Goal: Task Accomplishment & Management: Manage account settings

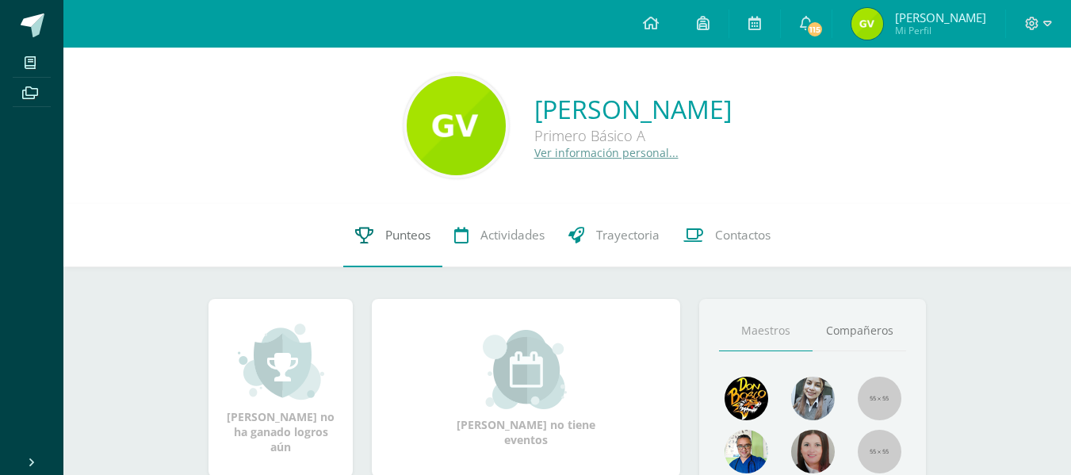
click at [357, 235] on icon at bounding box center [364, 235] width 18 height 17
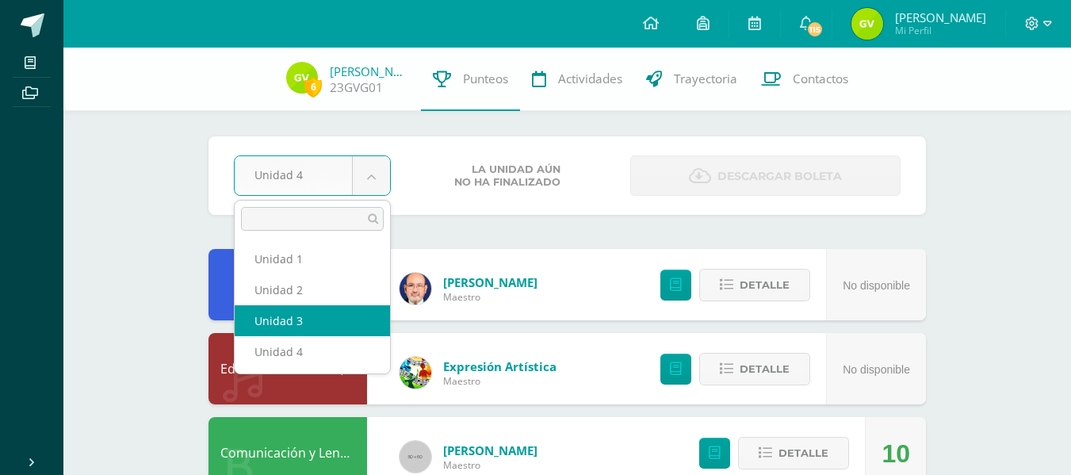
select select "Unidad 3"
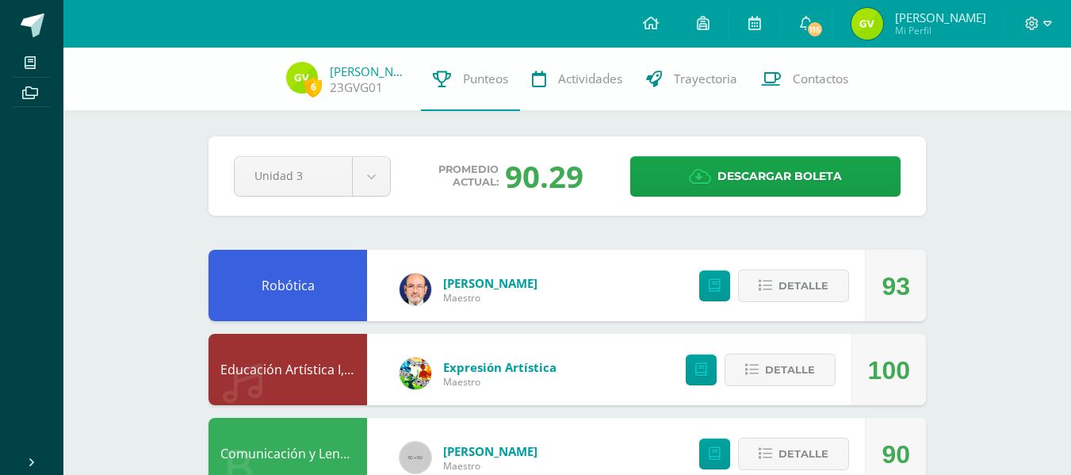
click at [737, 181] on span "Descargar boleta" at bounding box center [779, 176] width 124 height 39
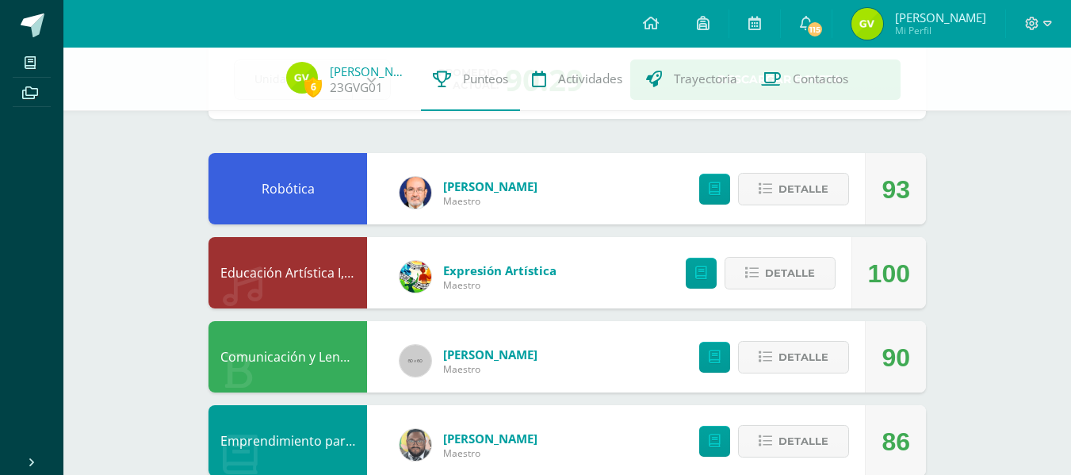
scroll to position [100, 0]
